Goal: Transaction & Acquisition: Purchase product/service

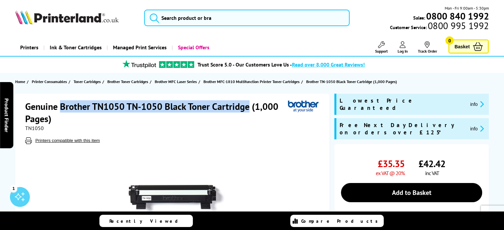
drag, startPoint x: 60, startPoint y: 107, endPoint x: 249, endPoint y: 110, distance: 189.0
click at [249, 110] on h1 "Genuine Brother TN1050 TN-1050 Black Toner Cartridge (1,000 Pages)" at bounding box center [156, 112] width 263 height 25
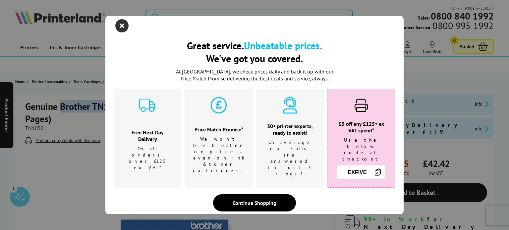
click at [120, 27] on icon "close modal" at bounding box center [121, 25] width 13 height 13
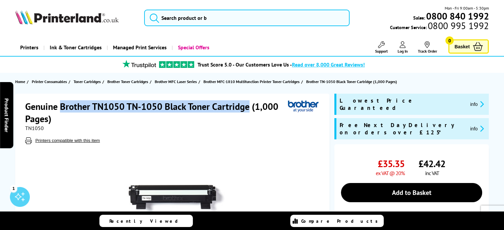
copy h1 "Brother TN1050 TN-1050 Black Toner Cartridge"
